Goal: Find specific page/section: Find specific page/section

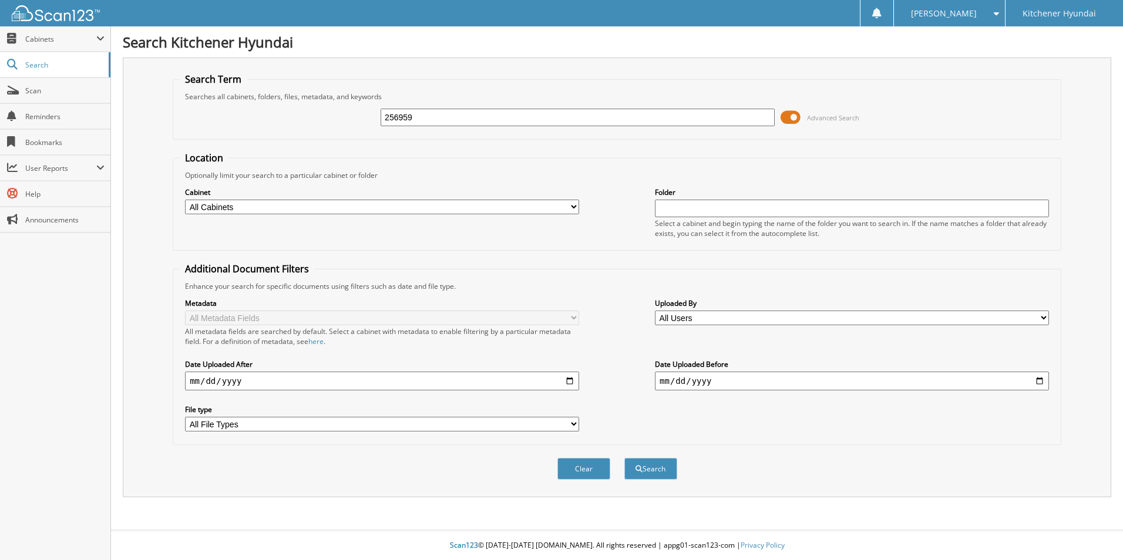
type input "256959"
click at [624, 458] on button "Search" at bounding box center [650, 469] width 53 height 22
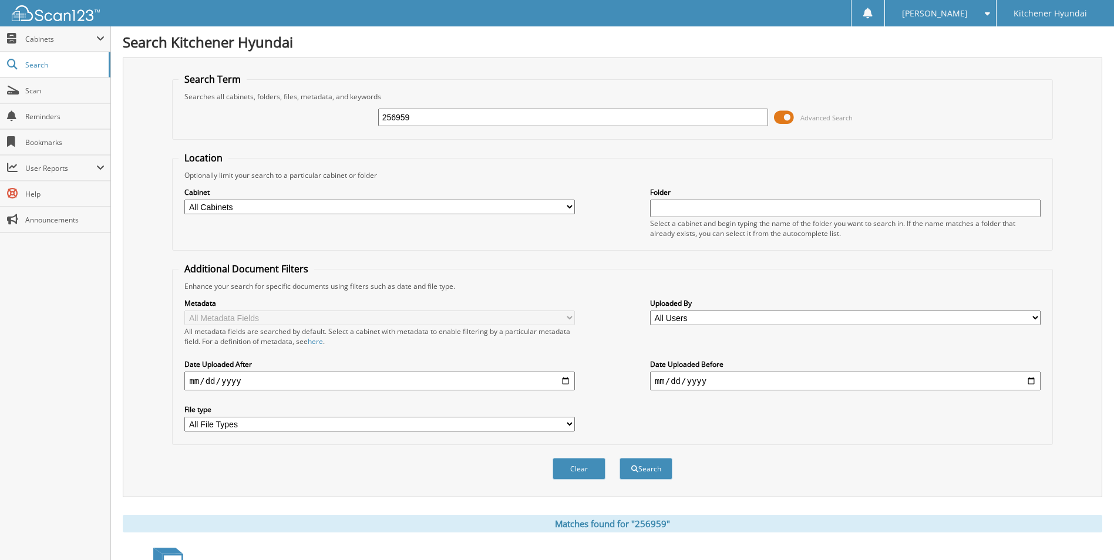
click at [566, 208] on select "All Cabinets ALYSSA RO's BUFF N STUFF SERVICE RO TEMPORARY INBOX Needs Filing" at bounding box center [379, 207] width 391 height 15
click at [647, 475] on button "Search" at bounding box center [646, 469] width 53 height 22
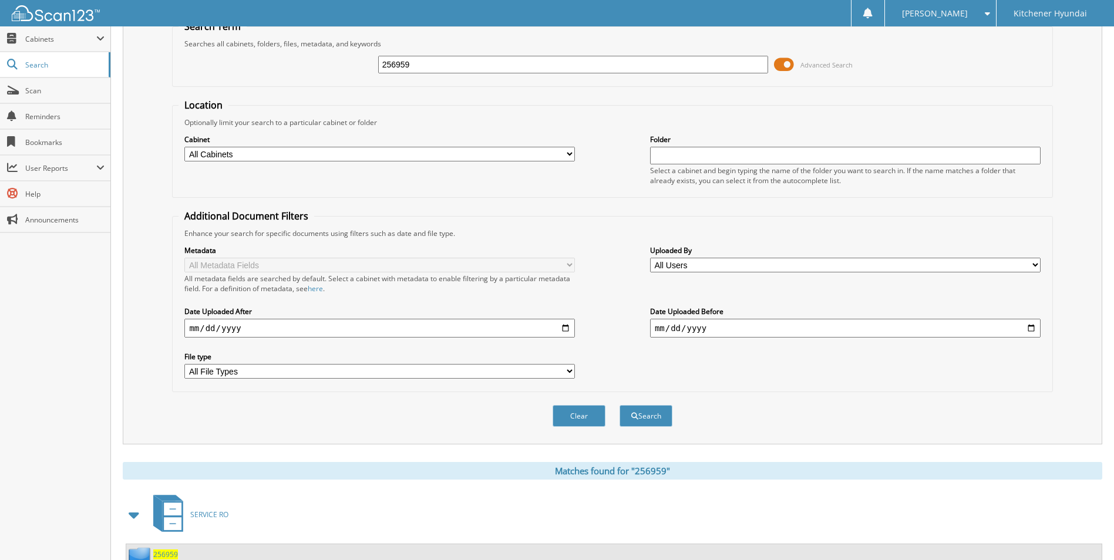
scroll to position [181, 0]
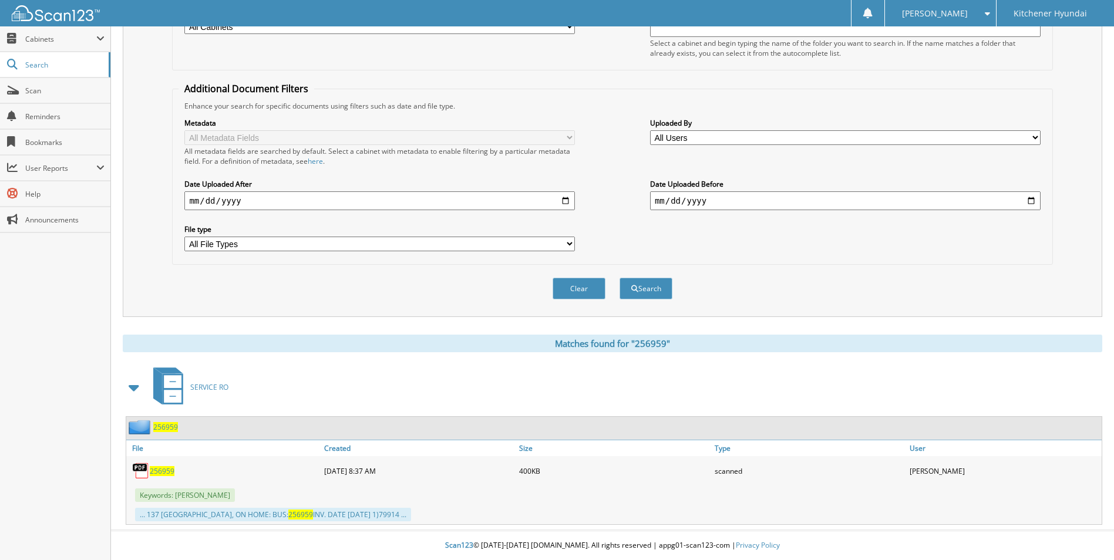
click at [158, 472] on span "256959" at bounding box center [162, 471] width 25 height 10
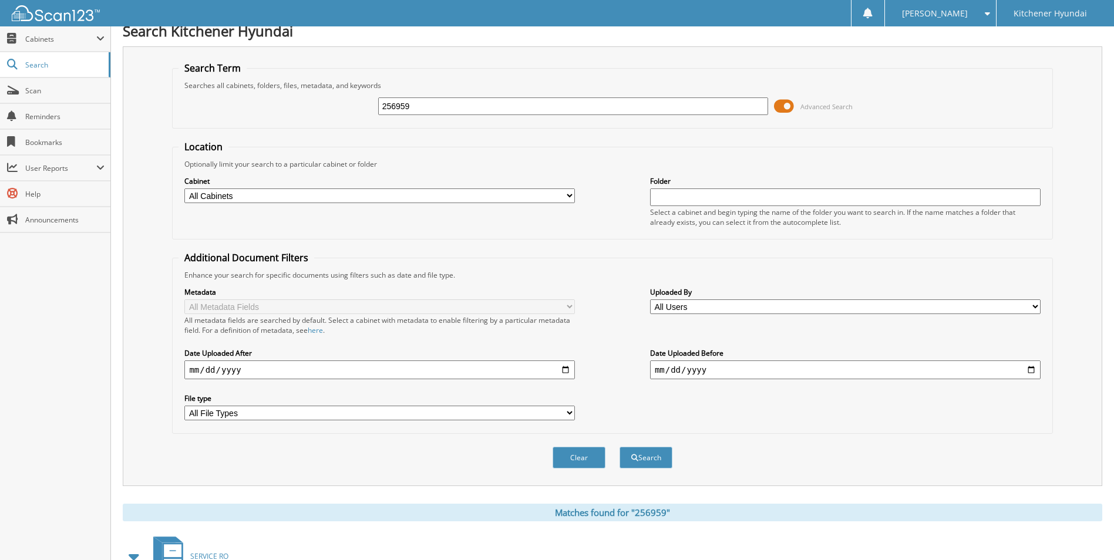
scroll to position [0, 0]
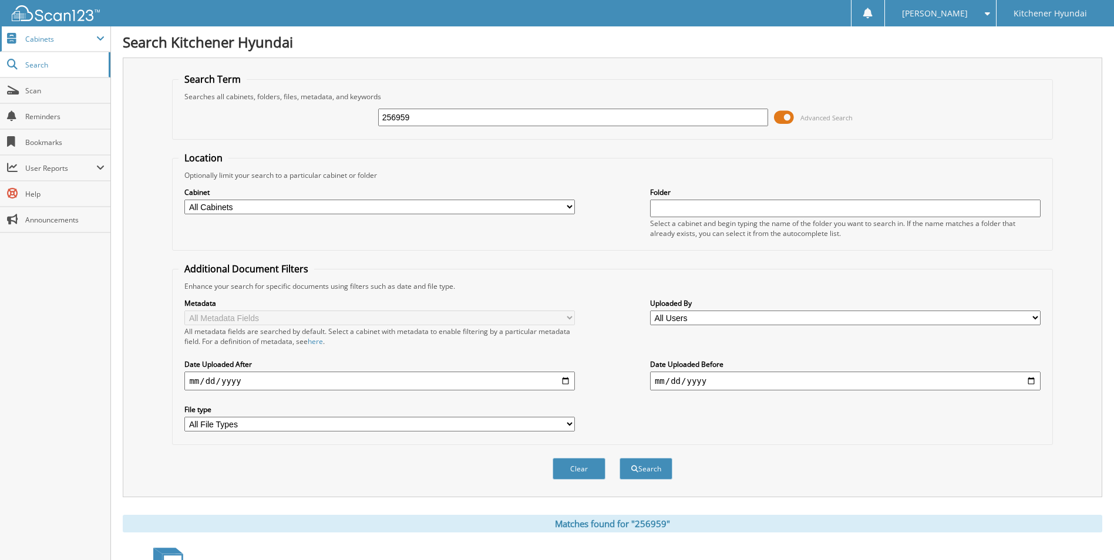
click at [44, 47] on span "Cabinets" at bounding box center [55, 38] width 110 height 25
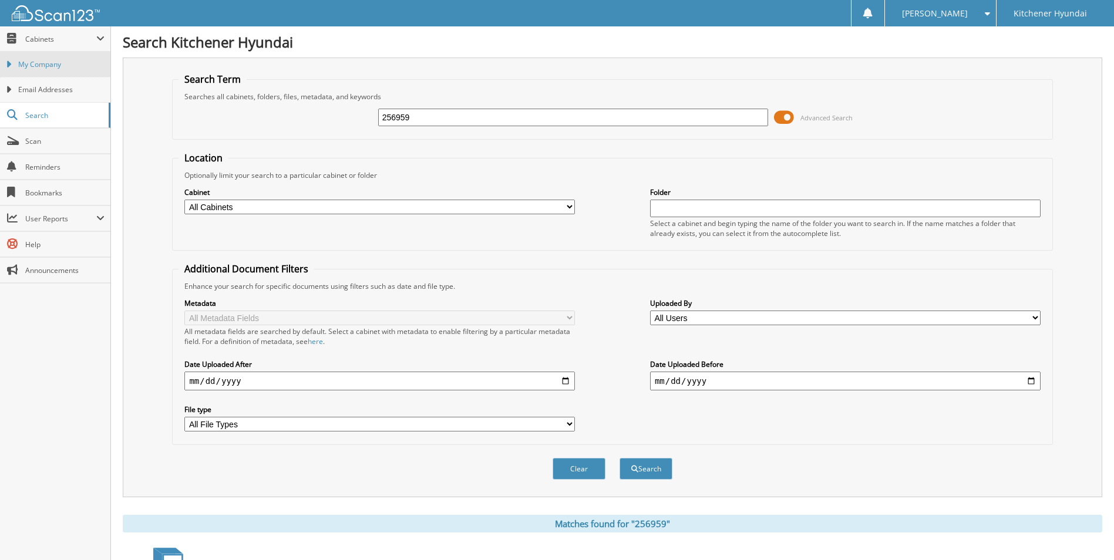
click at [38, 69] on span "My Company" at bounding box center [61, 64] width 86 height 11
